Goal: Transaction & Acquisition: Purchase product/service

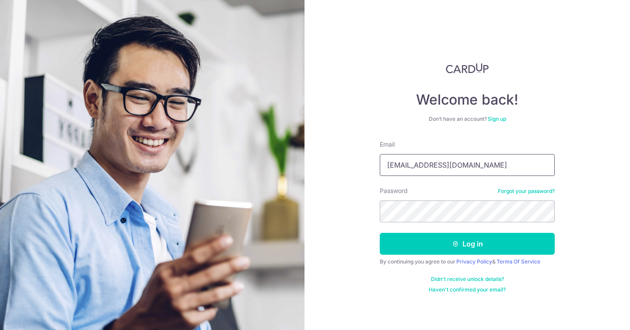
type input "[EMAIL_ADDRESS][DOMAIN_NAME]"
click at [380, 233] on button "Log in" at bounding box center [467, 244] width 175 height 22
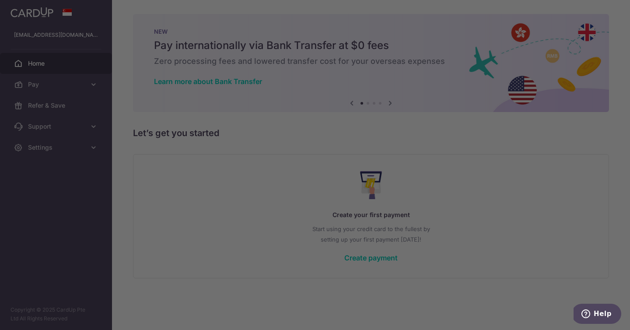
click at [92, 82] on div at bounding box center [318, 167] width 636 height 334
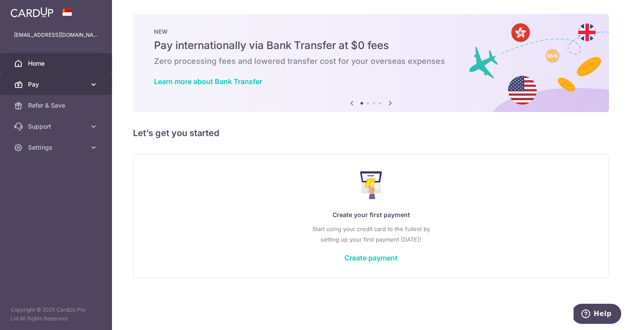
click at [90, 81] on icon at bounding box center [93, 84] width 9 height 9
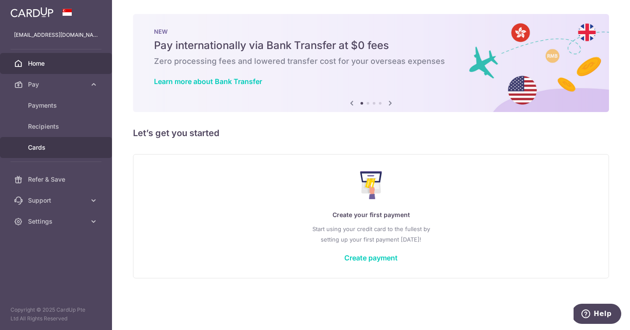
click at [39, 141] on link "Cards" at bounding box center [56, 147] width 112 height 21
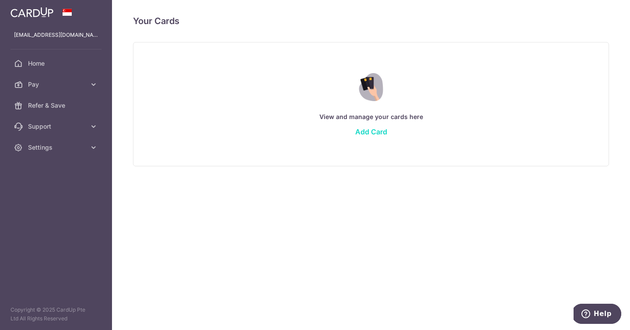
click at [379, 135] on link "Add Card" at bounding box center [371, 131] width 32 height 9
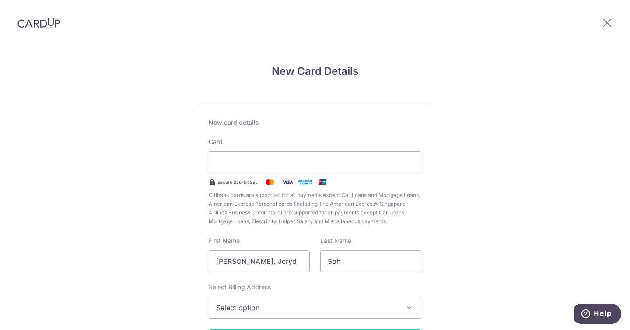
scroll to position [38, 0]
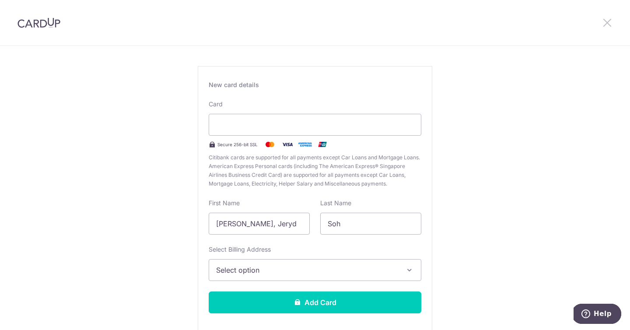
click at [608, 23] on icon at bounding box center [607, 22] width 11 height 11
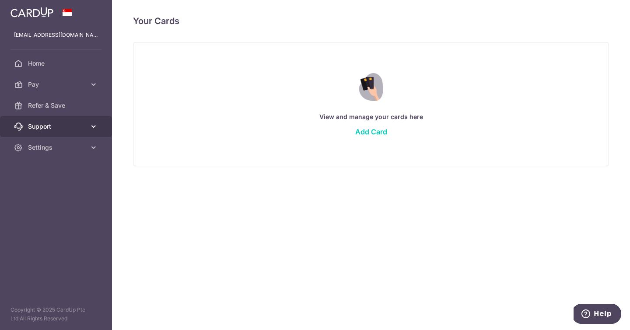
click at [92, 128] on icon at bounding box center [93, 126] width 9 height 9
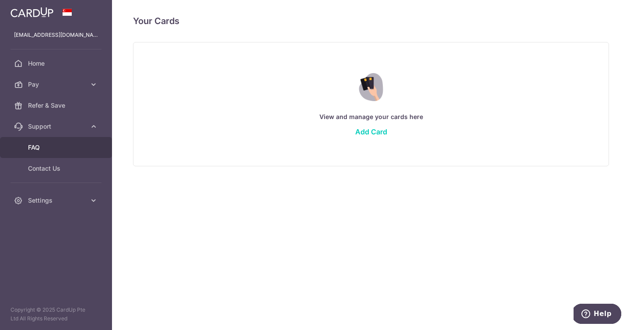
click at [66, 145] on span "FAQ" at bounding box center [57, 147] width 58 height 9
click at [376, 130] on link "Add Card" at bounding box center [371, 131] width 32 height 9
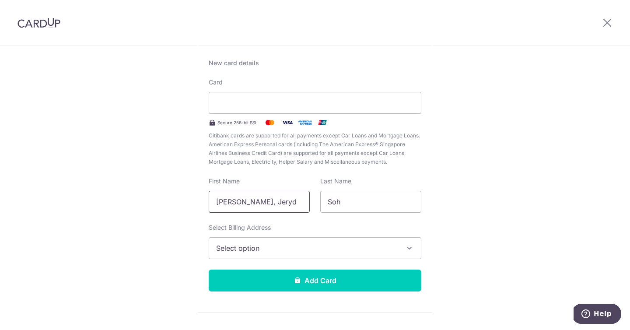
scroll to position [60, 0]
click at [235, 205] on input "[PERSON_NAME], Jeryd" at bounding box center [259, 201] width 101 height 22
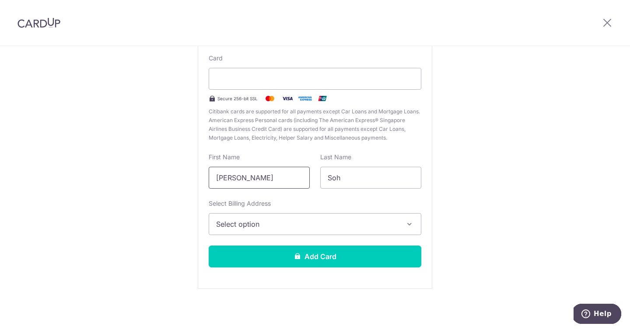
type input "Jeryd"
click at [412, 226] on icon "button" at bounding box center [409, 224] width 9 height 9
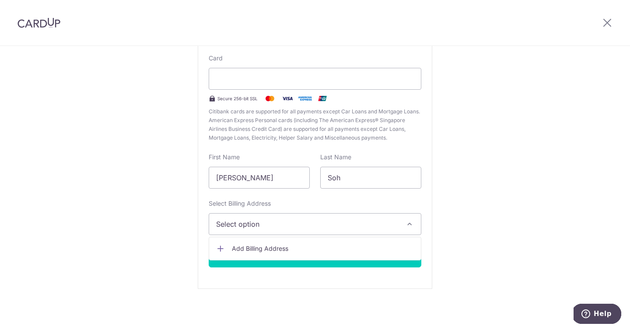
click at [359, 252] on span "Add Billing Address" at bounding box center [323, 248] width 182 height 9
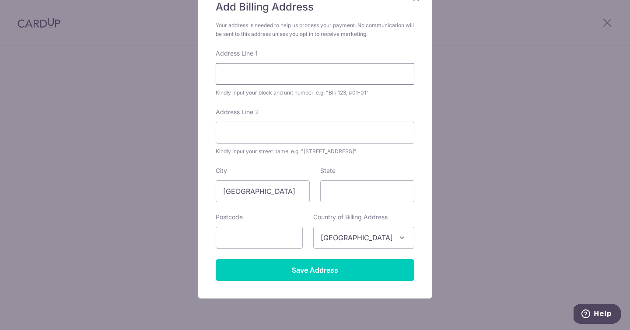
scroll to position [82, 0]
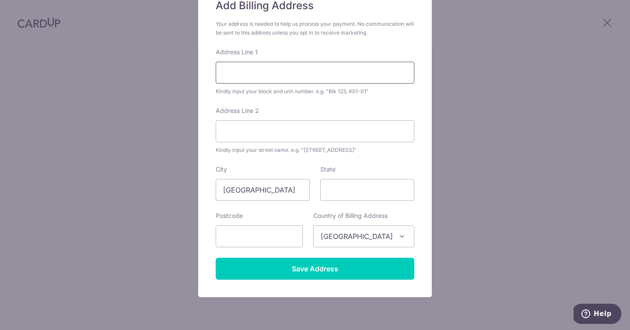
click at [286, 76] on input "Address Line 1" at bounding box center [315, 73] width 199 height 22
type input "45 Fernvale Road"
type input "H"
type input "High Park Residences"
type input "Singapore"
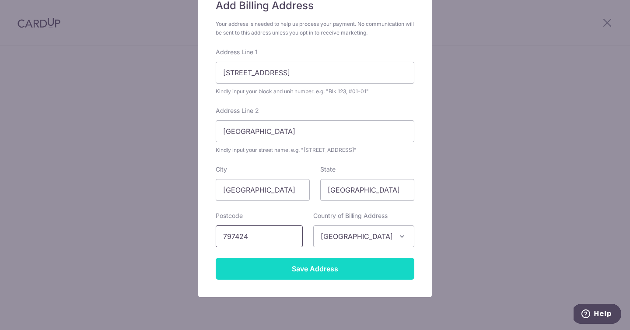
type input "797424"
click at [309, 278] on input "Save Address" at bounding box center [315, 269] width 199 height 22
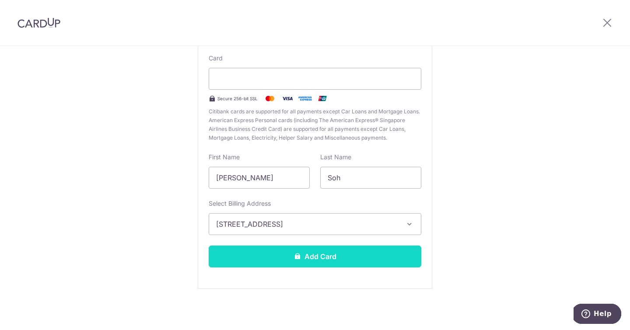
scroll to position [70, 0]
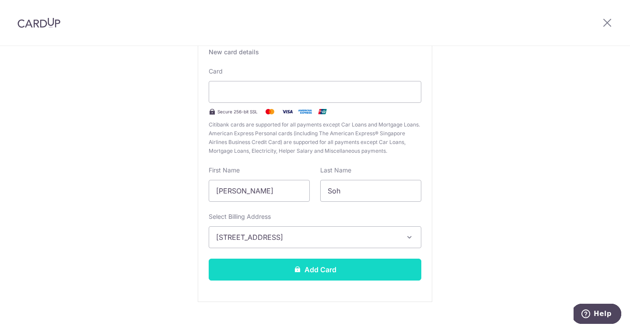
click at [324, 268] on button "Add Card" at bounding box center [315, 270] width 213 height 22
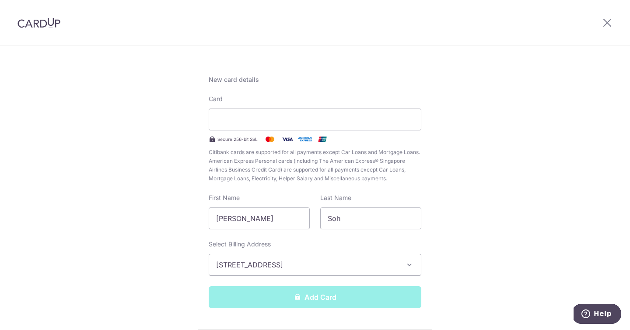
scroll to position [0, 0]
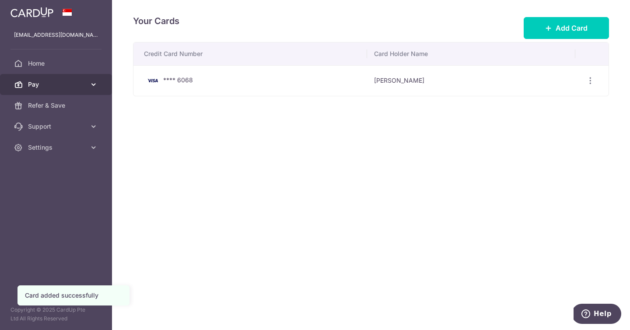
click at [95, 82] on icon at bounding box center [93, 84] width 9 height 9
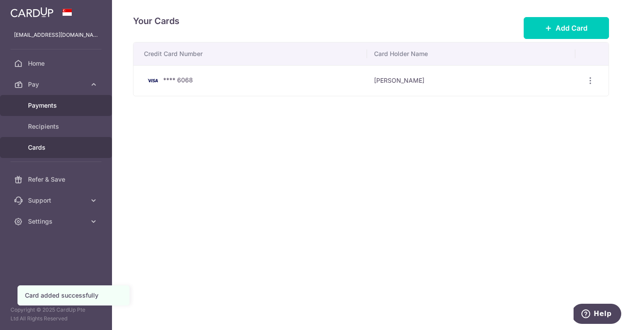
click at [51, 105] on span "Payments" at bounding box center [57, 105] width 58 height 9
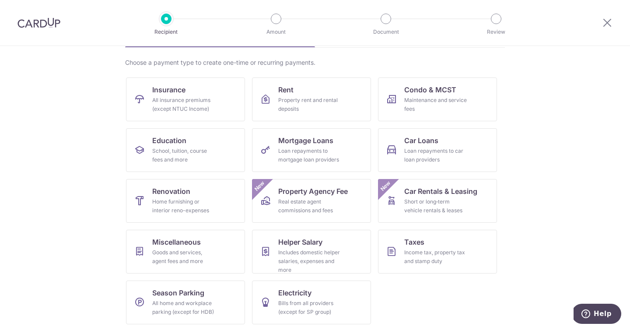
scroll to position [62, 0]
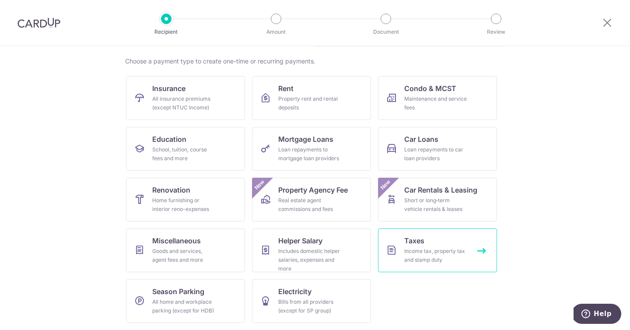
click at [441, 253] on div "Income tax, property tax and stamp duty" at bounding box center [435, 256] width 63 height 18
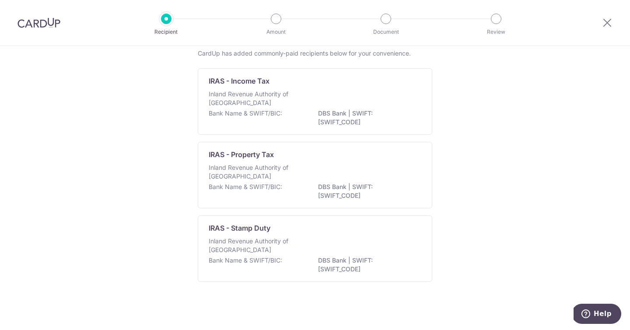
scroll to position [49, 0]
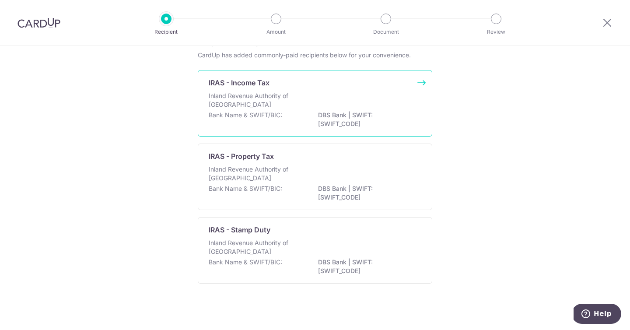
click at [309, 114] on div "Bank Name & SWIFT/BIC: DBS Bank | SWIFT: [SWIFT_CODE]" at bounding box center [315, 120] width 213 height 18
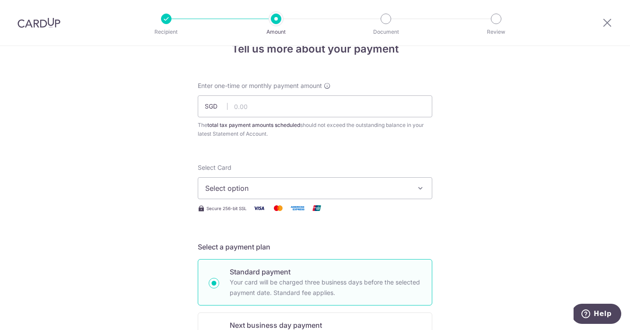
scroll to position [27, 0]
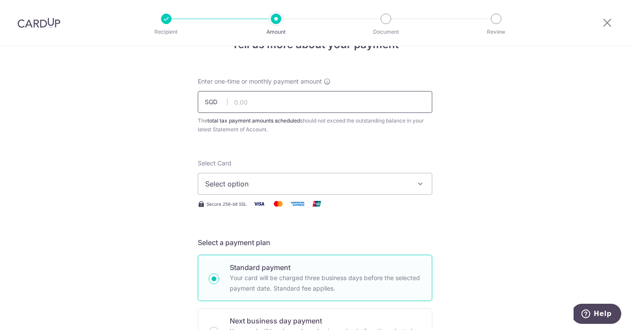
click at [319, 102] on input "text" at bounding box center [315, 102] width 235 height 22
paste input "$2,824.39"
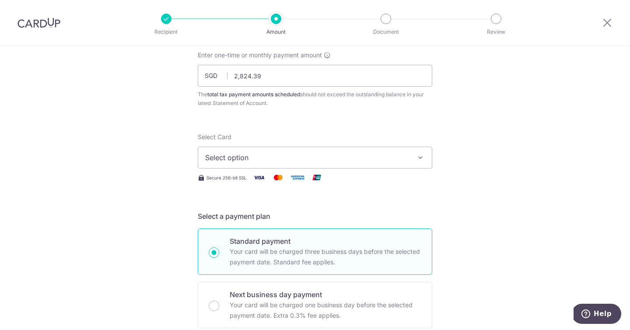
type input "2,824.39"
click at [410, 158] on button "Select option" at bounding box center [315, 158] width 235 height 22
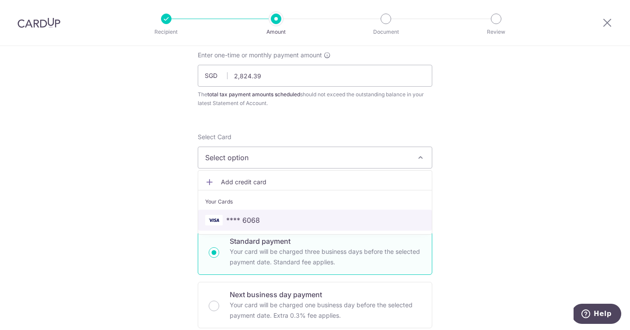
click at [267, 225] on span "**** 6068" at bounding box center [315, 220] width 220 height 11
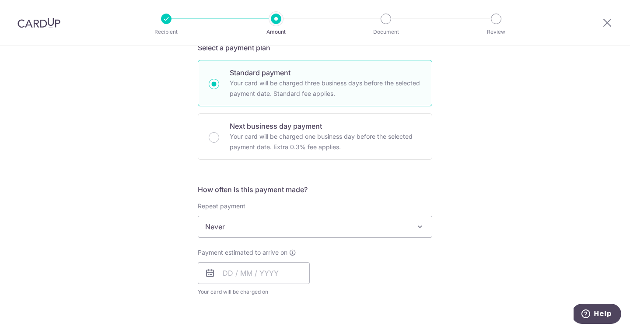
scroll to position [267, 0]
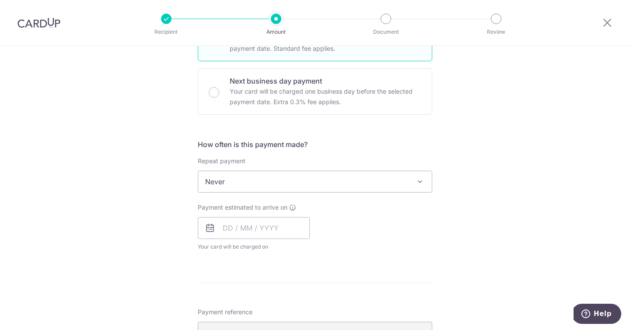
click at [407, 184] on span "Never" at bounding box center [315, 181] width 234 height 21
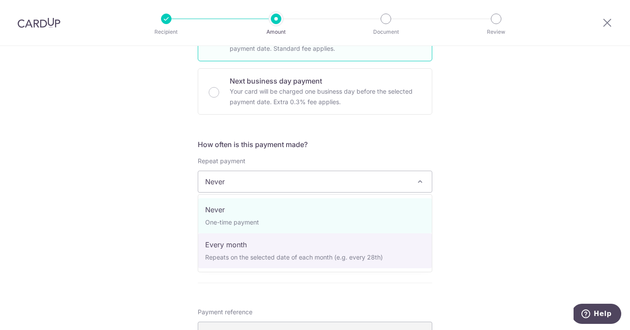
select select "3"
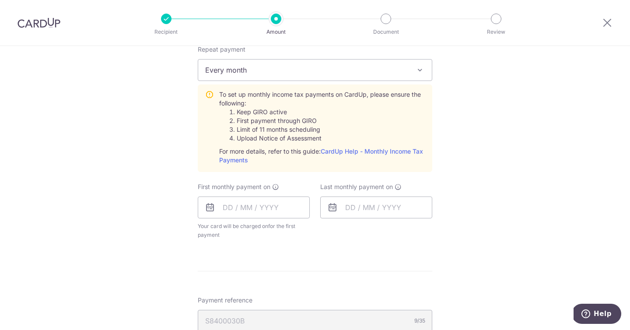
scroll to position [377, 0]
click at [224, 212] on input "text" at bounding box center [254, 208] width 112 height 22
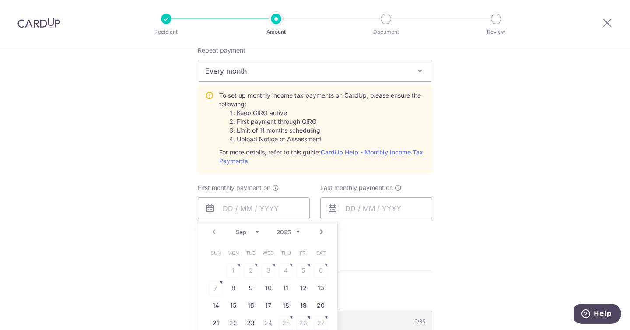
click at [394, 270] on form "Enter one-time or monthly payment amount SGD 2,824.39 2824.39 The total tax pay…" at bounding box center [315, 133] width 235 height 814
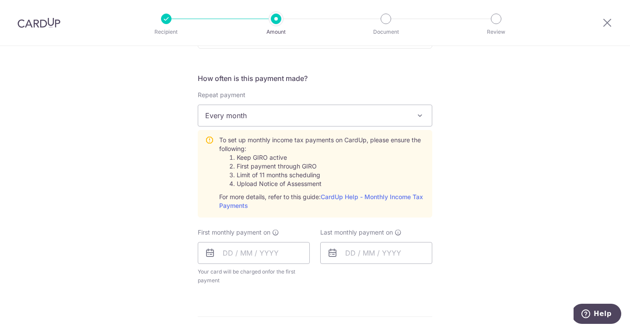
scroll to position [335, 0]
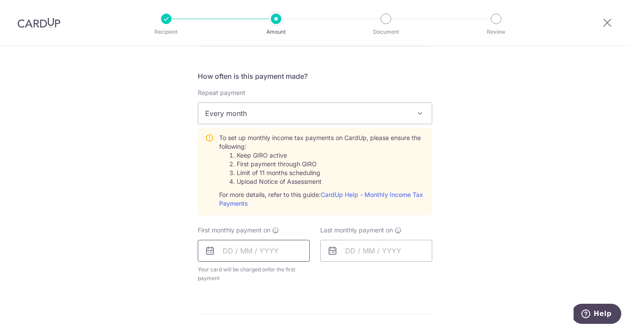
click at [225, 251] on input "text" at bounding box center [254, 251] width 112 height 22
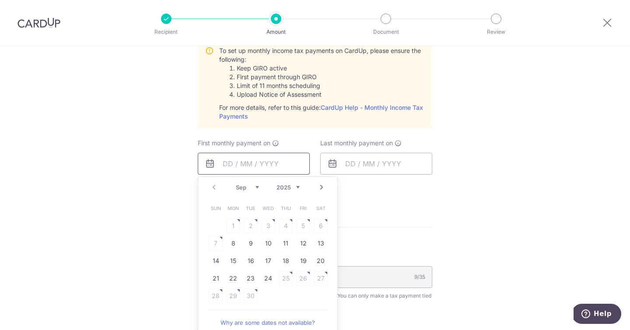
scroll to position [422, 0]
click at [322, 228] on table "Sun Mon Tue Wed Thu Fri Sat 1 2 3 4 5 6 7 8 9 10 11 12 13 14 15 16 17 18 19 20 …" at bounding box center [268, 251] width 123 height 105
click at [486, 210] on div "Tell us more about your payment Enter one-time or monthly payment amount SGD 2,…" at bounding box center [315, 80] width 630 height 913
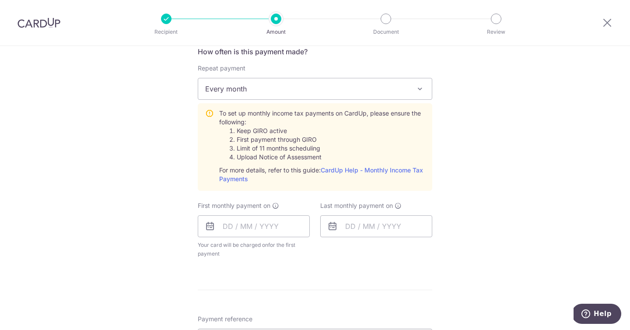
scroll to position [360, 0]
click at [386, 167] on link "CardUp Help - Monthly Income Tax Payments" at bounding box center [321, 174] width 204 height 16
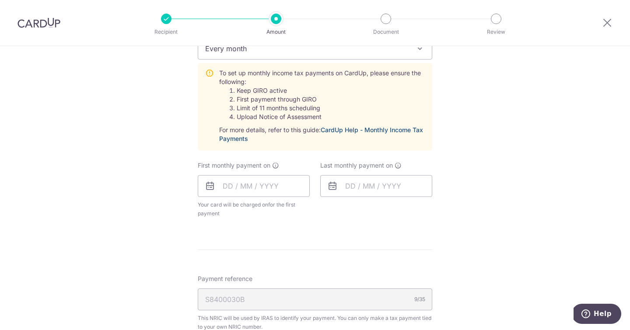
scroll to position [402, 0]
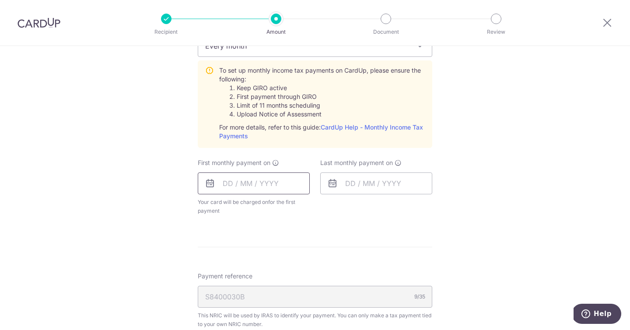
click at [228, 190] on input "text" at bounding box center [254, 183] width 112 height 22
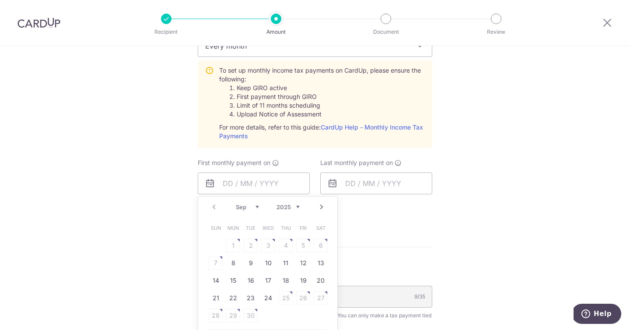
click at [325, 209] on link "Next" at bounding box center [321, 207] width 11 height 11
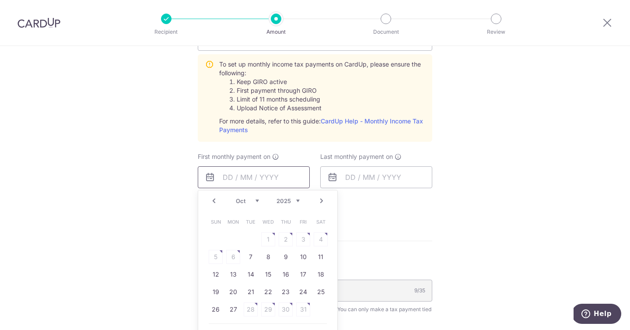
scroll to position [411, 0]
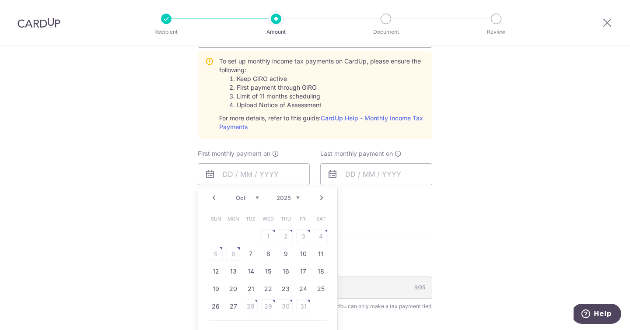
click at [271, 235] on table "Sun Mon Tue Wed Thu Fri Sat 1 2 3 4 5 6 7 8 9 10 11 12 13 14 15 16 17 18 19 20 …" at bounding box center [268, 262] width 123 height 105
click at [210, 196] on link "Prev" at bounding box center [214, 198] width 11 height 11
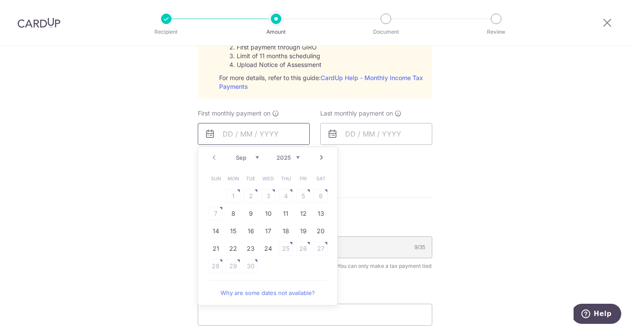
scroll to position [452, 0]
click at [269, 216] on link "10" at bounding box center [268, 213] width 14 height 14
type input "[DATE]"
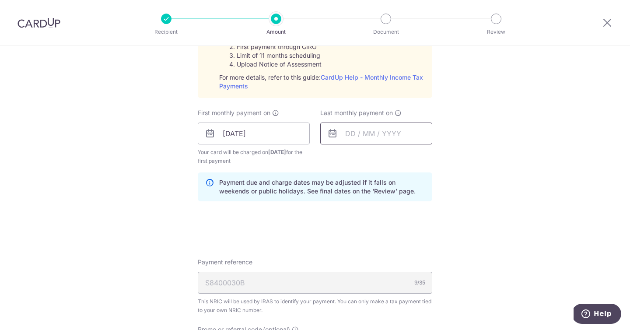
click at [346, 134] on input "text" at bounding box center [376, 134] width 112 height 22
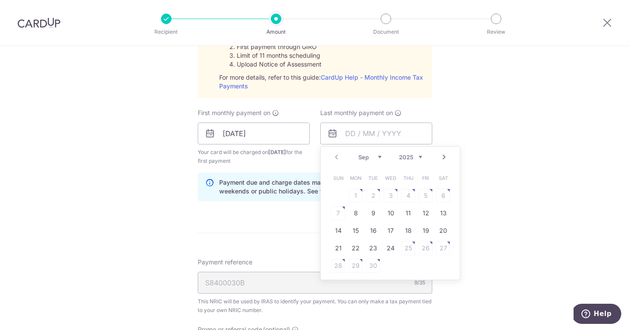
click at [409, 155] on select "2025 2026" at bounding box center [410, 157] width 23 height 7
click at [381, 157] on select "Jan Feb Mar Apr May Jun Jul Aug Sep Oct" at bounding box center [369, 157] width 23 height 7
click at [473, 114] on div "Tell us more about your payment Enter one-time or monthly payment amount SGD 2,…" at bounding box center [315, 68] width 630 height 949
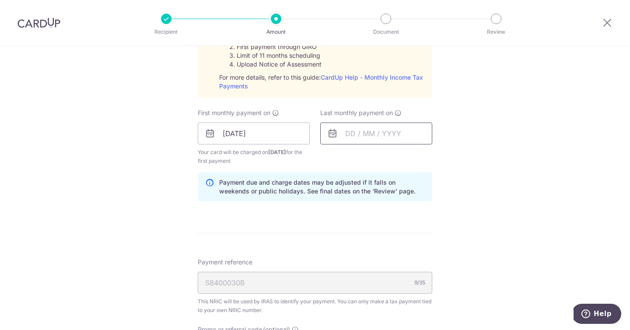
click at [352, 133] on input "text" at bounding box center [376, 134] width 112 height 22
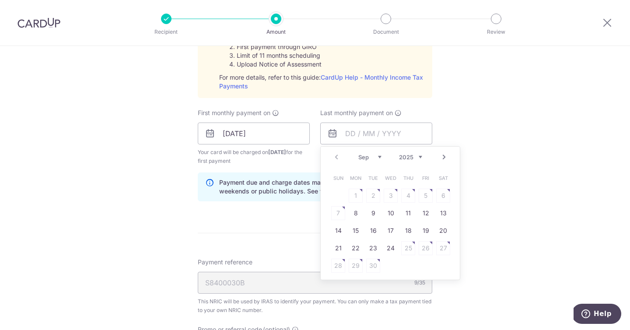
click at [380, 157] on select "Sep Oct Nov Dec" at bounding box center [369, 157] width 23 height 7
click at [446, 158] on link "Next" at bounding box center [444, 157] width 11 height 11
click at [442, 158] on link "Next" at bounding box center [444, 157] width 11 height 11
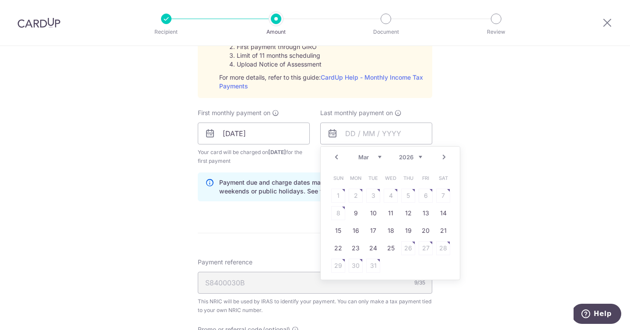
click at [442, 158] on link "Next" at bounding box center [444, 157] width 11 height 11
click at [355, 214] on table "Sun Mon Tue Wed Thu Fri Sat 1 2 3 4 5 6 7 8 9 10 11 12 13 14 15 16 17 18 19 20 …" at bounding box center [391, 221] width 123 height 105
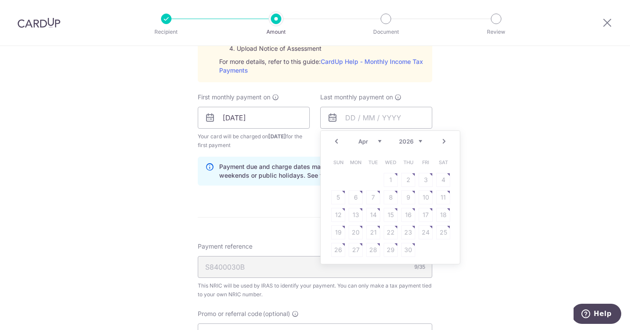
click at [335, 139] on link "Prev" at bounding box center [336, 141] width 11 height 11
click at [446, 141] on link "Next" at bounding box center [444, 141] width 11 height 11
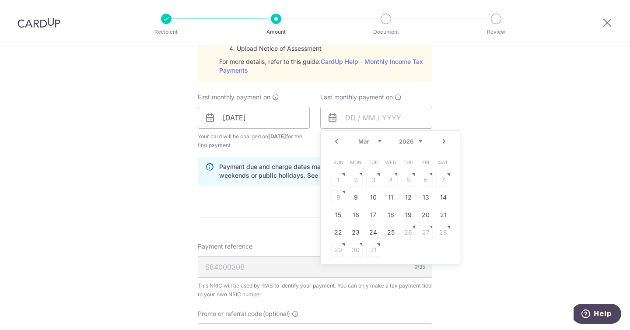
click at [446, 141] on link "Next" at bounding box center [444, 141] width 11 height 11
click at [337, 142] on link "Prev" at bounding box center [336, 141] width 11 height 11
click at [372, 194] on link "10" at bounding box center [373, 197] width 14 height 14
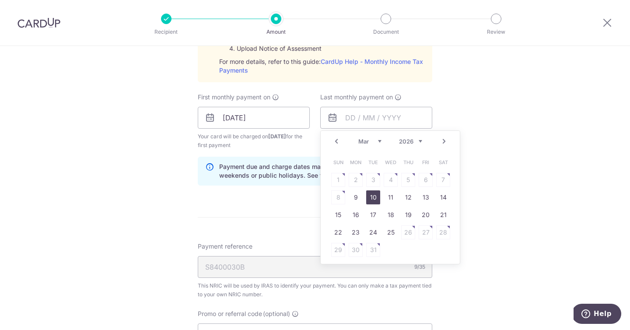
type input "[DATE]"
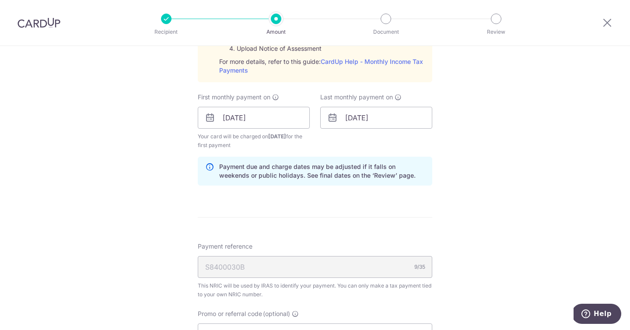
click at [512, 204] on div "Tell us more about your payment Enter one-time or monthly payment amount SGD 2,…" at bounding box center [315, 52] width 630 height 949
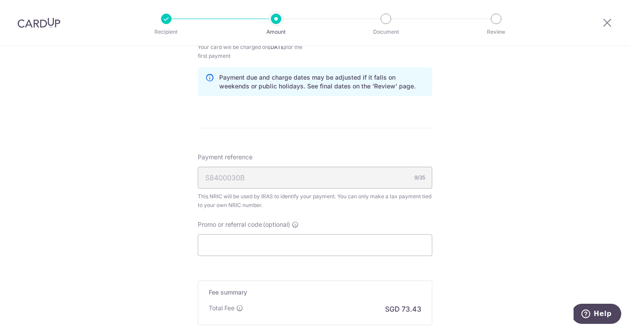
scroll to position [569, 0]
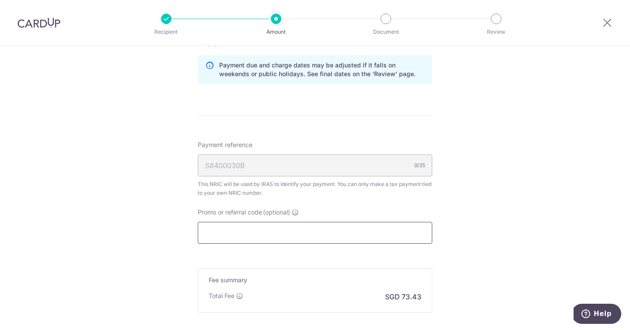
click at [274, 229] on input "Promo or referral code (optional)" at bounding box center [315, 233] width 235 height 22
paste input "VTAX25R"
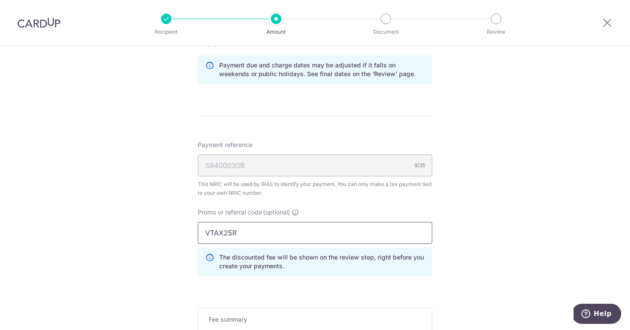
type input "VTAX25R"
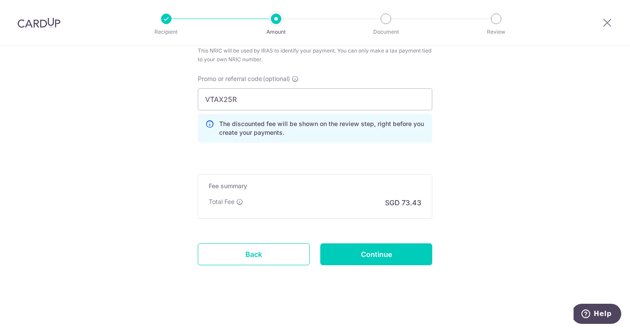
scroll to position [700, 0]
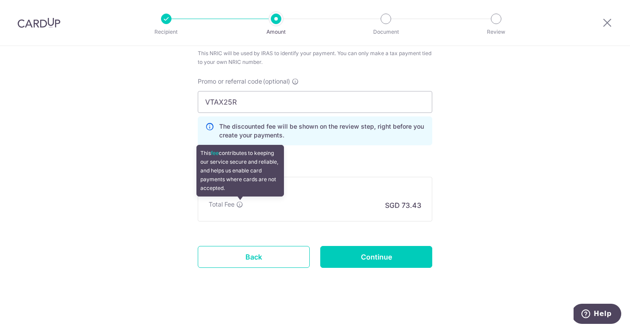
click at [239, 202] on icon at bounding box center [239, 204] width 7 height 7
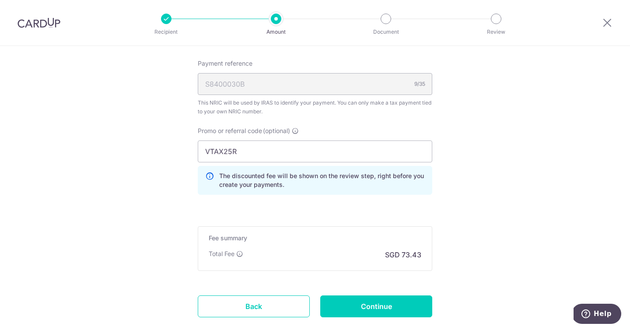
scroll to position [663, 0]
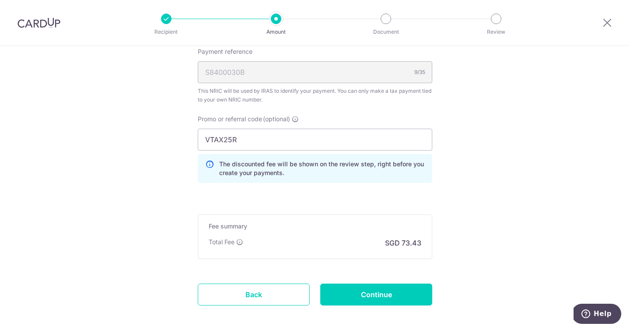
click at [310, 237] on div "Fee summary Base fee Extend fee Next-day fee Total Fee SGD 73.43" at bounding box center [315, 236] width 235 height 45
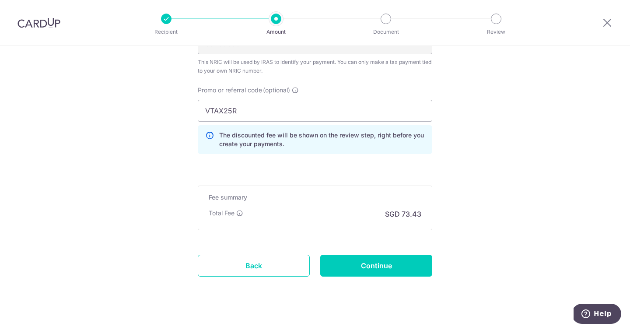
scroll to position [704, 0]
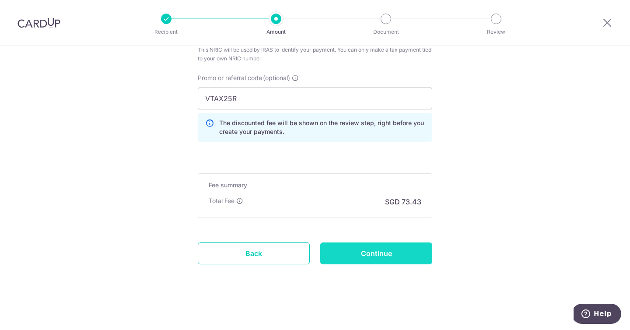
click at [373, 253] on input "Continue" at bounding box center [376, 253] width 112 height 22
type input "Create Schedule"
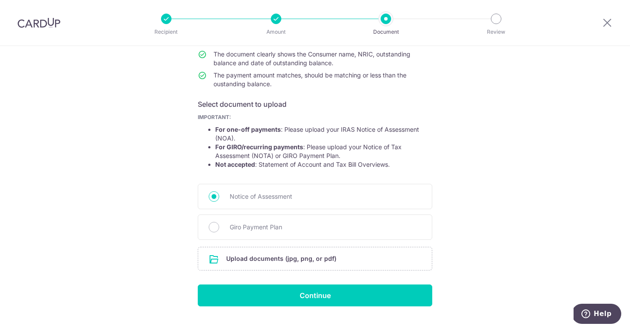
scroll to position [117, 0]
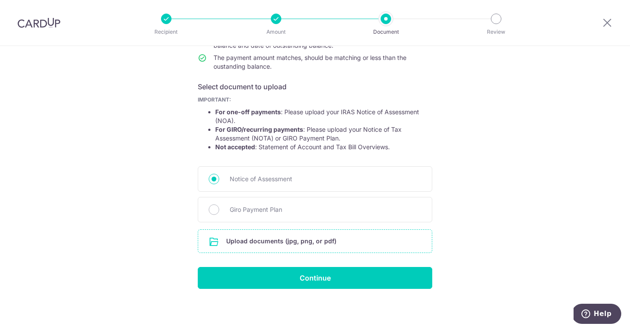
click at [323, 238] on input "file" at bounding box center [315, 241] width 234 height 23
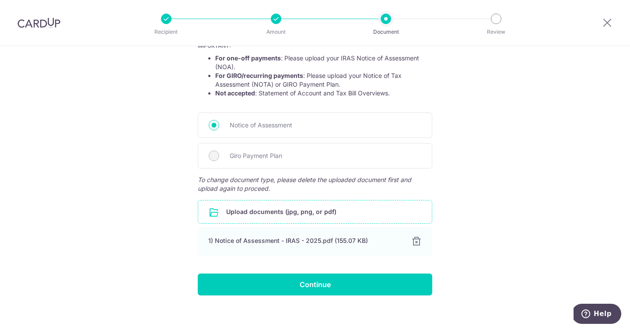
scroll to position [177, 0]
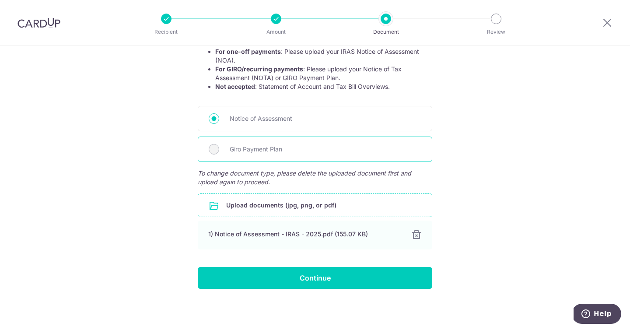
click at [267, 149] on span "Giro Payment Plan" at bounding box center [326, 149] width 192 height 11
click at [261, 144] on span "Giro Payment Plan" at bounding box center [326, 149] width 192 height 11
click at [239, 152] on span "Giro Payment Plan" at bounding box center [326, 149] width 192 height 11
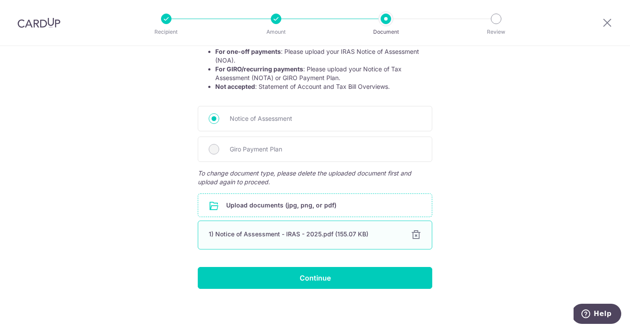
click at [420, 232] on div at bounding box center [416, 235] width 11 height 11
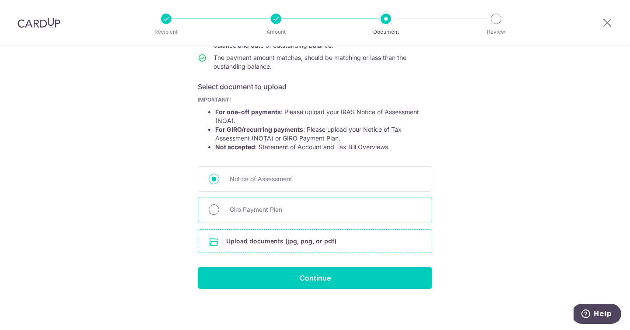
click at [214, 207] on input "Giro Payment Plan" at bounding box center [214, 209] width 11 height 11
radio input "true"
click at [334, 239] on input "file" at bounding box center [315, 241] width 234 height 23
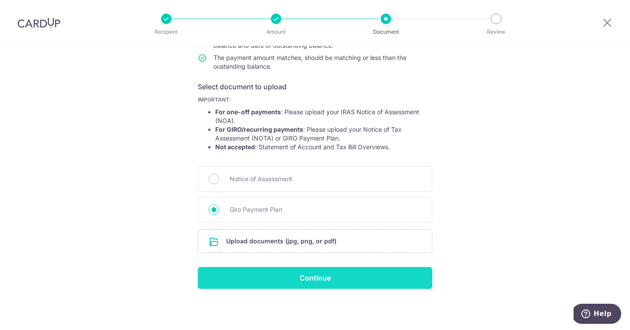
click at [305, 273] on input "Continue" at bounding box center [315, 278] width 235 height 22
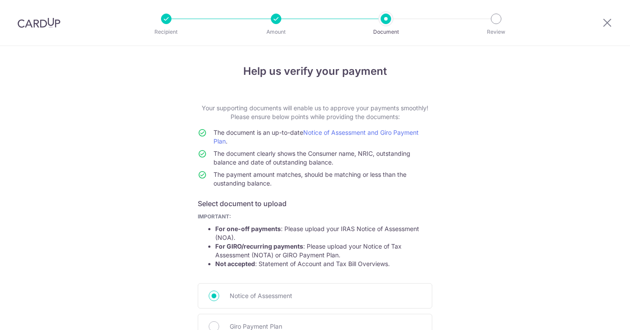
scroll to position [129, 0]
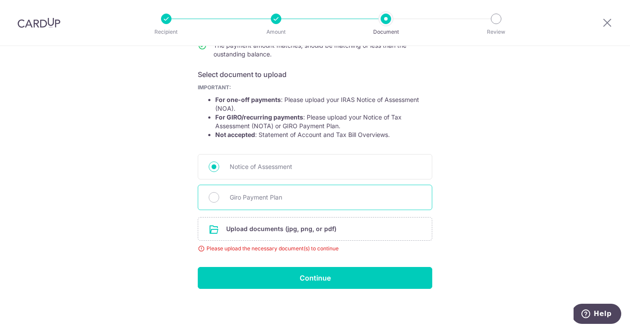
click at [263, 193] on span "Giro Payment Plan" at bounding box center [326, 197] width 192 height 11
click at [219, 193] on input "Giro Payment Plan" at bounding box center [214, 197] width 11 height 11
radio input "true"
click at [267, 228] on input "file" at bounding box center [315, 229] width 234 height 23
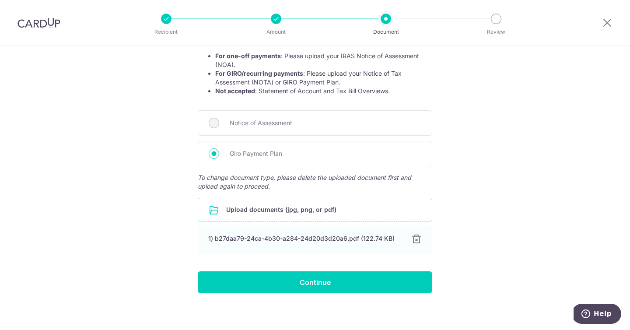
scroll to position [177, 0]
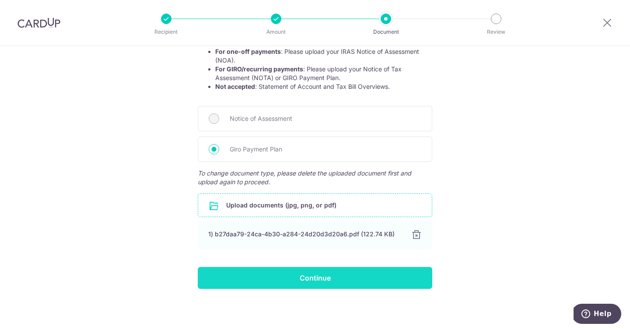
click at [383, 271] on input "Continue" at bounding box center [315, 278] width 235 height 22
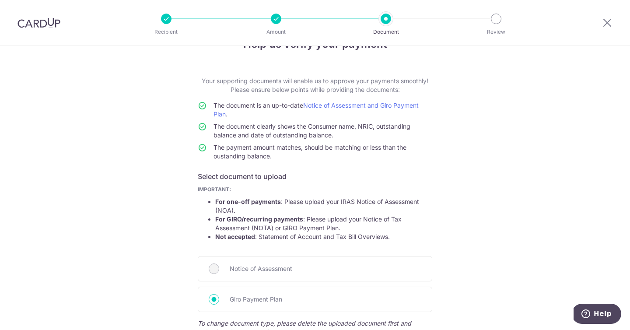
scroll to position [25, 0]
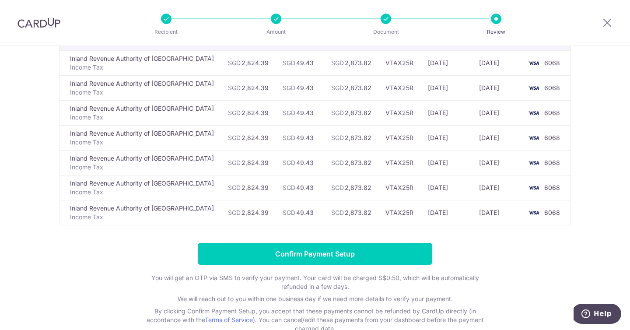
scroll to position [102, 0]
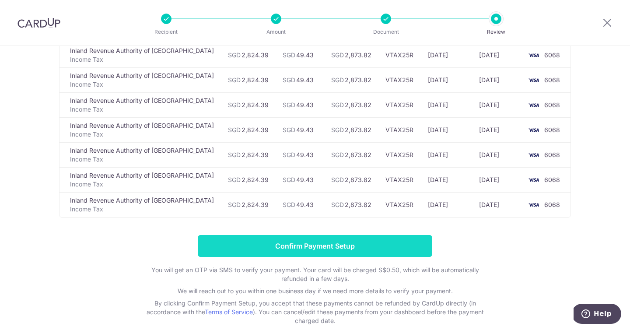
click at [395, 245] on input "Confirm Payment Setup" at bounding box center [315, 246] width 235 height 22
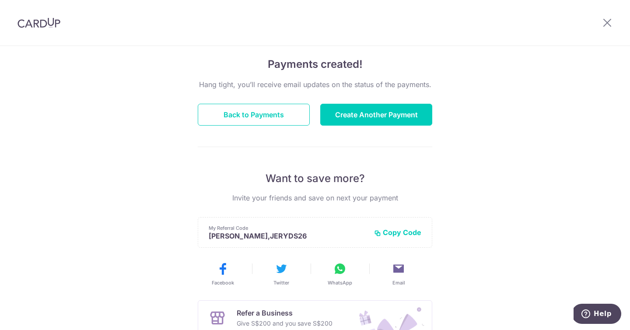
scroll to position [67, 0]
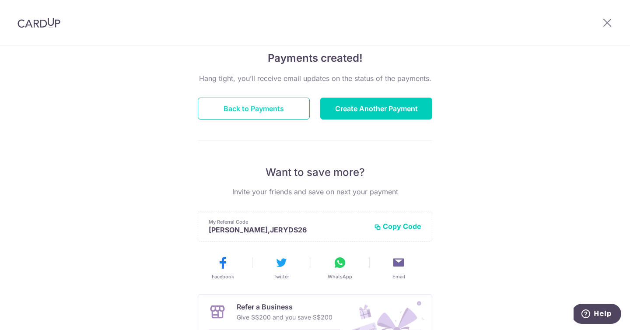
click at [264, 107] on button "Back to Payments" at bounding box center [254, 109] width 112 height 22
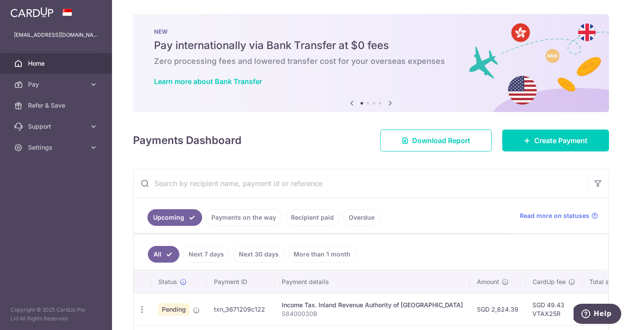
scroll to position [15, 0]
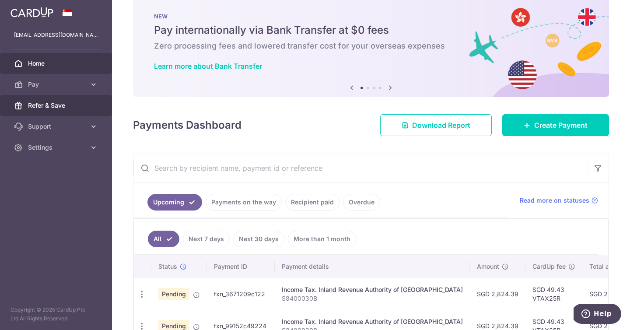
click at [81, 105] on span "Refer & Save" at bounding box center [57, 105] width 58 height 9
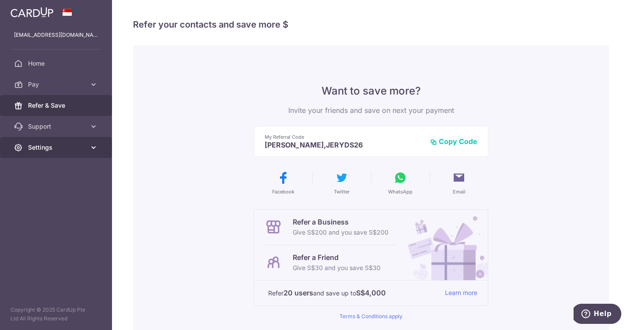
click at [94, 145] on icon at bounding box center [93, 147] width 9 height 9
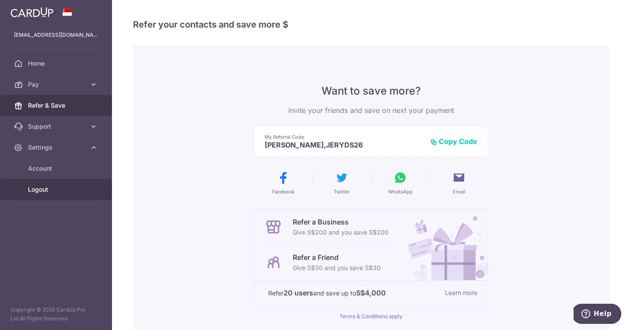
click at [42, 189] on span "Logout" at bounding box center [57, 189] width 58 height 9
